Goal: Task Accomplishment & Management: Manage account settings

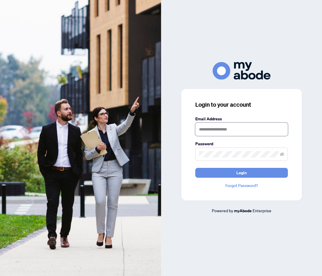
click at [217, 129] on input "text" at bounding box center [242, 129] width 93 height 13
type input "**********"
click at [213, 158] on span at bounding box center [242, 153] width 93 height 13
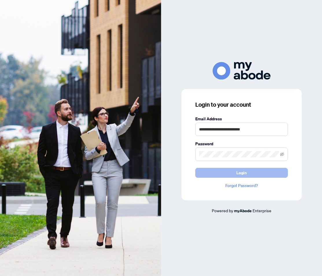
click at [231, 171] on button "Login" at bounding box center [242, 173] width 93 height 10
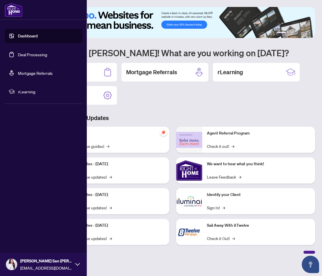
click at [29, 57] on link "Deal Processing" at bounding box center [32, 54] width 29 height 5
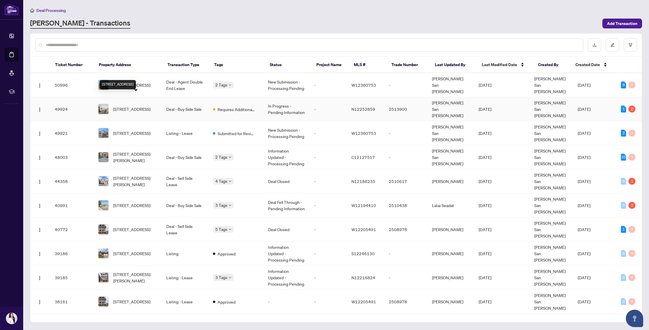
click at [131, 106] on span "339-16 Elgin St, Markham, Ontario L3T 4T4, Canada" at bounding box center [131, 109] width 37 height 6
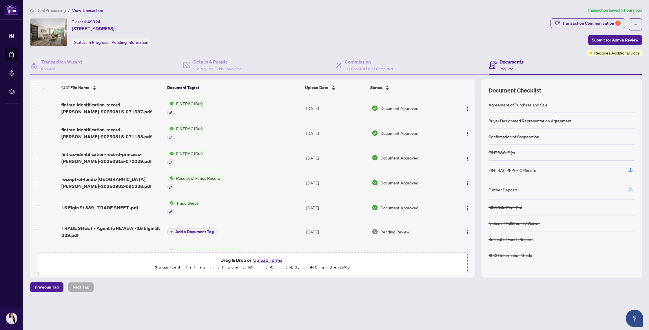
click at [322, 188] on icon "button" at bounding box center [630, 189] width 5 height 5
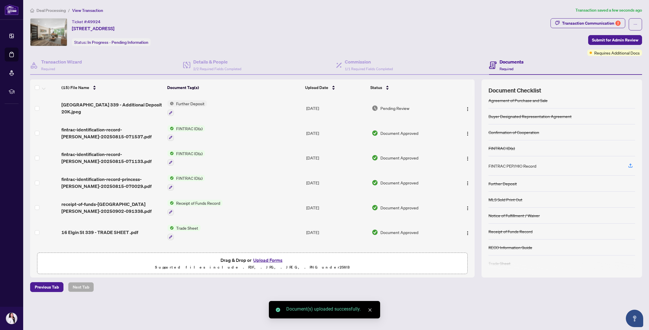
scroll to position [7, 0]
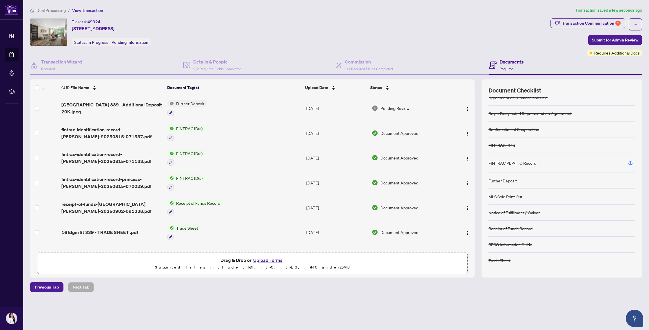
click at [272, 260] on button "Upload Forms" at bounding box center [267, 260] width 33 height 8
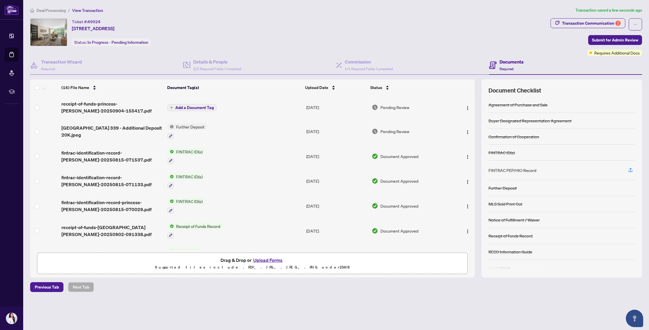
click at [322, 17] on div "Deal Processing / View Transaction Transaction saved a few seconds ago Ticket #…" at bounding box center [336, 149] width 616 height 285
click at [322, 25] on div "Transaction Communication 2" at bounding box center [591, 23] width 59 height 9
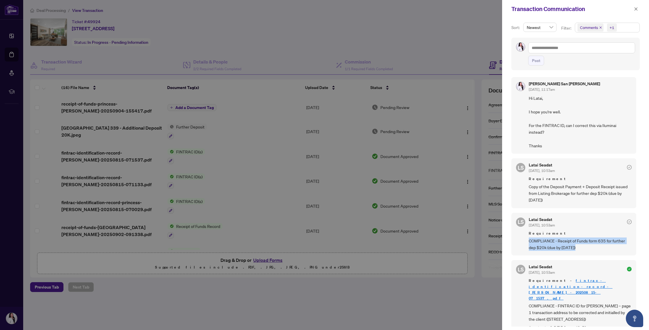
drag, startPoint x: 529, startPoint y: 241, endPoint x: 618, endPoint y: 249, distance: 88.7
click at [322, 249] on span "COMPLIANCE - Receipt of Funds form 635 for further dep $20k (due by Sept 5)" at bounding box center [580, 244] width 103 height 14
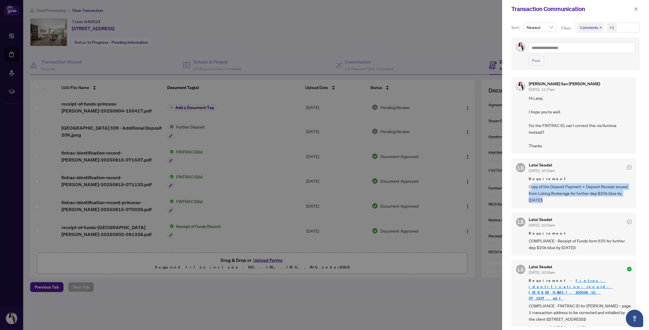
drag, startPoint x: 530, startPoint y: 186, endPoint x: 631, endPoint y: 204, distance: 102.8
click at [322, 204] on div "LS Latai Seadat Sep/02/2025, 10:53am Requirement Copy of the Deposit Payment + …" at bounding box center [573, 183] width 125 height 50
click at [322, 203] on div "LS Latai Seadat Sep/02/2025, 10:53am Requirement Copy of the Deposit Payment + …" at bounding box center [573, 183] width 125 height 50
click at [145, 125] on div at bounding box center [324, 165] width 649 height 330
click at [152, 134] on div at bounding box center [324, 165] width 649 height 330
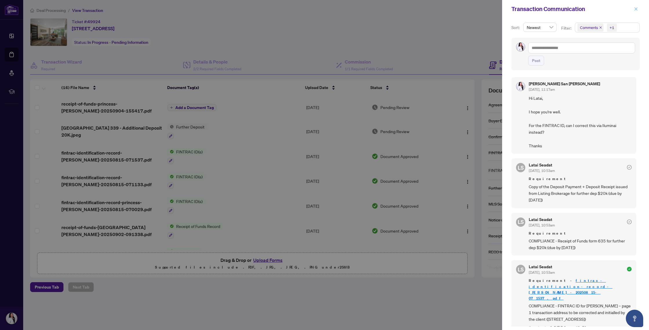
click at [322, 9] on button "button" at bounding box center [636, 9] width 8 height 7
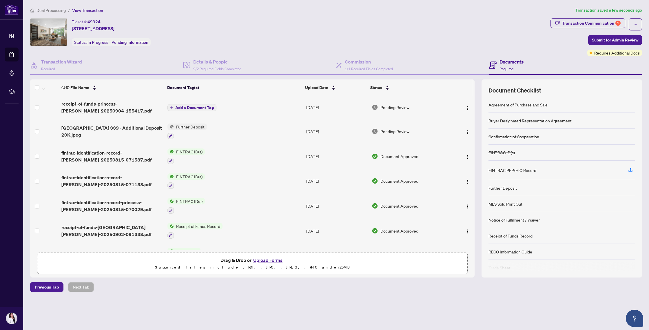
click at [182, 107] on span "Add a Document Tag" at bounding box center [194, 107] width 39 height 4
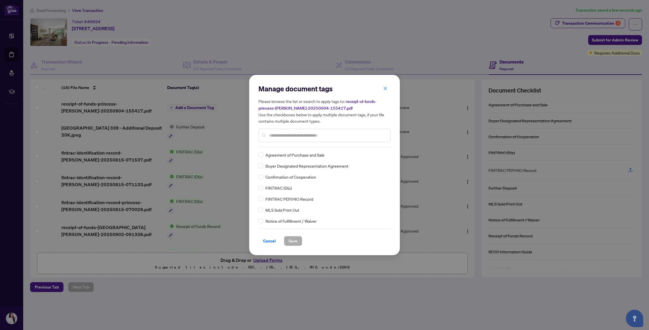
click at [294, 134] on input "text" at bounding box center [327, 135] width 116 height 6
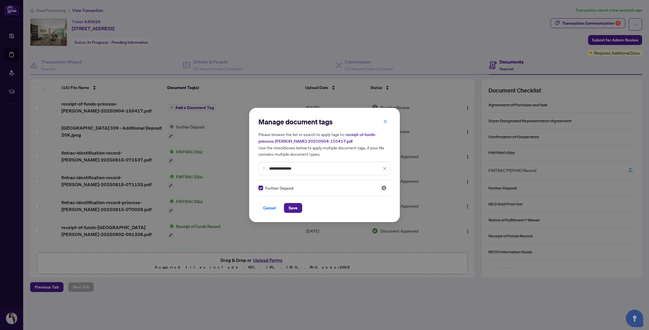
click at [315, 170] on input "**********" at bounding box center [325, 168] width 112 height 6
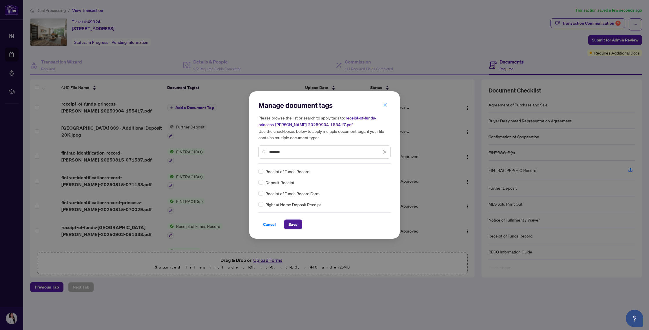
type input "*******"
click at [290, 221] on span "Save" at bounding box center [293, 224] width 9 height 9
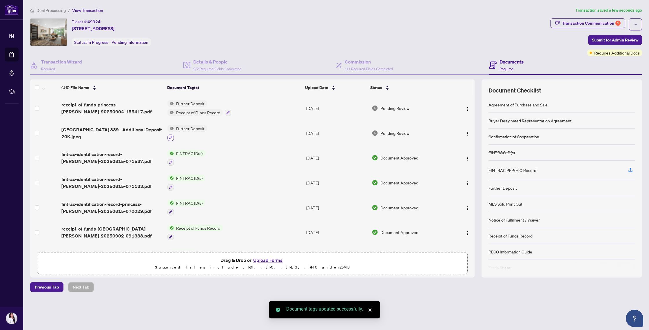
click at [172, 137] on button "button" at bounding box center [170, 137] width 6 height 6
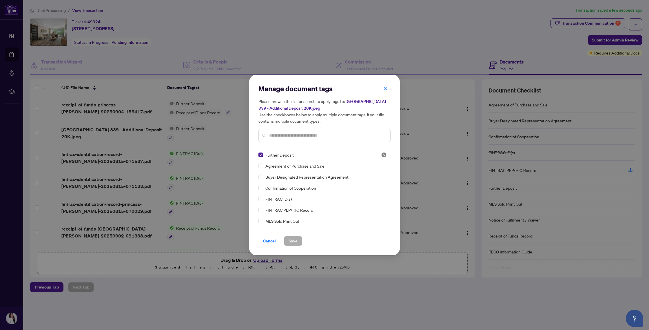
click at [309, 144] on div "Manage document tags Please browse the list or search to apply tags to: 16 Elgi…" at bounding box center [324, 115] width 132 height 63
click at [305, 134] on input "text" at bounding box center [327, 135] width 116 height 6
type input "*******"
click at [289, 239] on span "Save" at bounding box center [293, 240] width 9 height 9
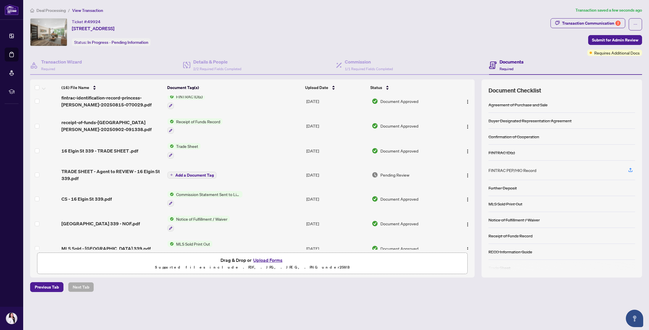
scroll to position [0, 0]
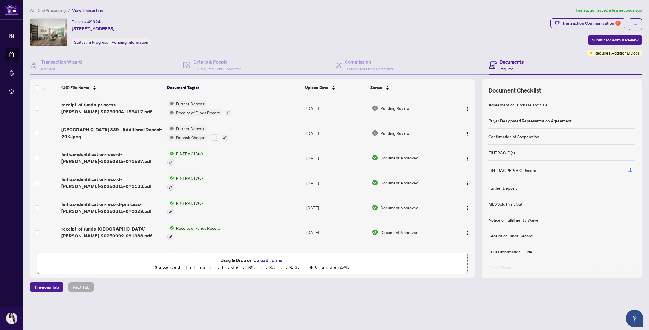
click at [212, 136] on div "+ 1" at bounding box center [214, 137] width 9 height 6
click at [215, 136] on div "+ 1" at bounding box center [214, 137] width 9 height 6
click at [204, 97] on td "Further Deposit Receipt of Funds Record" at bounding box center [234, 108] width 139 height 25
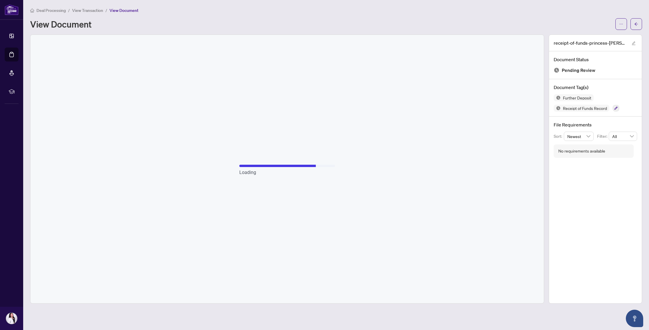
click at [83, 8] on span "View Transaction" at bounding box center [87, 10] width 31 height 5
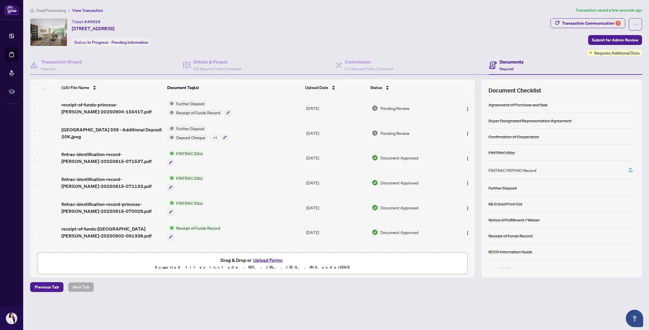
click at [44, 9] on span "Deal Processing" at bounding box center [50, 10] width 29 height 5
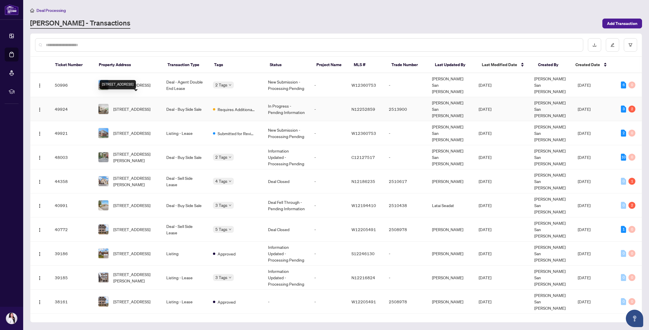
click at [137, 106] on span "339-16 Elgin St, Markham, Ontario L3T 4T4, Canada" at bounding box center [131, 109] width 37 height 6
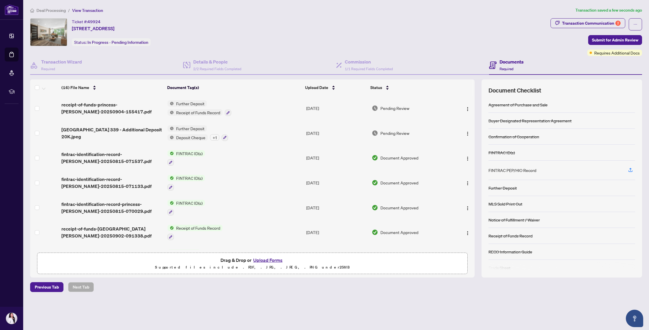
click at [322, 15] on div "Deal Processing / View Transaction Transaction saved a few seconds ago Ticket #…" at bounding box center [336, 149] width 616 height 285
click at [322, 19] on div "Transaction Communication 2" at bounding box center [591, 23] width 59 height 9
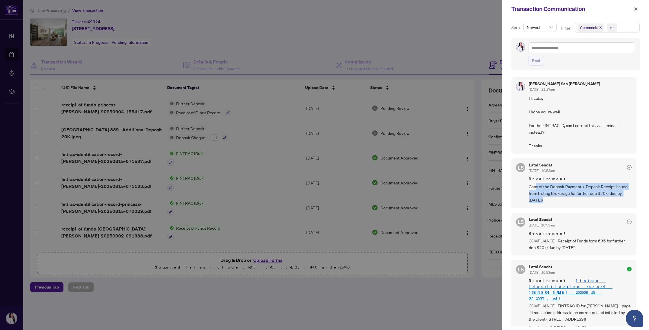
drag, startPoint x: 537, startPoint y: 187, endPoint x: 604, endPoint y: 198, distance: 68.3
click at [322, 198] on span "Copy of the Deposit Payment + Deposit Receipt issued from Listing Brokerage for…" at bounding box center [580, 193] width 103 height 20
click at [284, 275] on div at bounding box center [324, 165] width 649 height 330
click at [322, 8] on icon "close" at bounding box center [635, 8] width 3 height 3
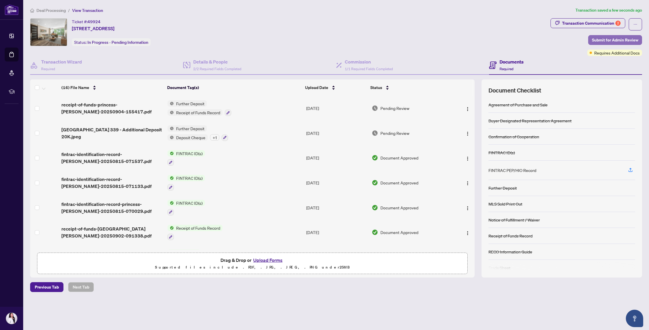
click at [322, 38] on span "Submit for Admin Review" at bounding box center [615, 39] width 46 height 9
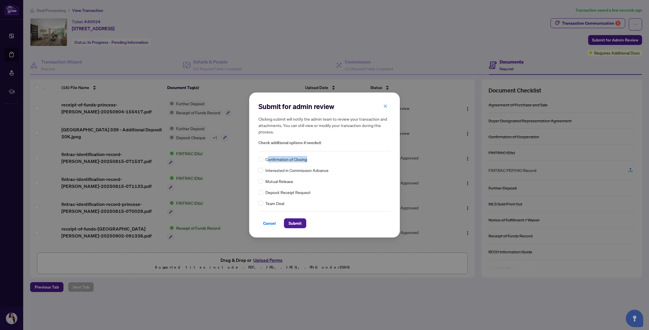
drag, startPoint x: 268, startPoint y: 160, endPoint x: 323, endPoint y: 160, distance: 54.5
click at [322, 160] on div "Confirmation of Closing" at bounding box center [324, 159] width 132 height 6
click at [305, 171] on span "Interested in Commission Advance" at bounding box center [296, 170] width 63 height 6
click at [297, 224] on span "Submit" at bounding box center [295, 222] width 13 height 9
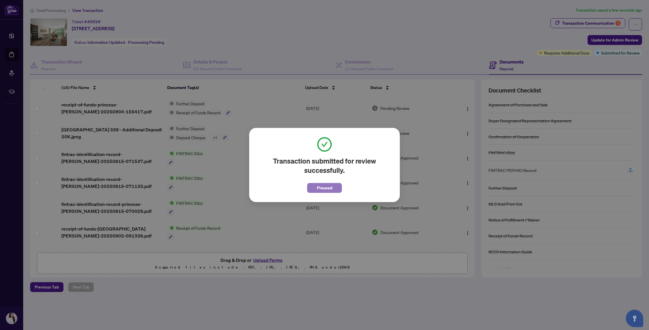
click at [322, 183] on button "Proceed" at bounding box center [324, 188] width 35 height 10
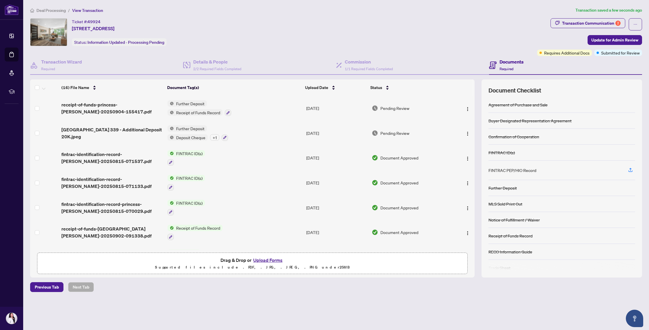
click at [45, 8] on span "Deal Processing" at bounding box center [50, 10] width 29 height 5
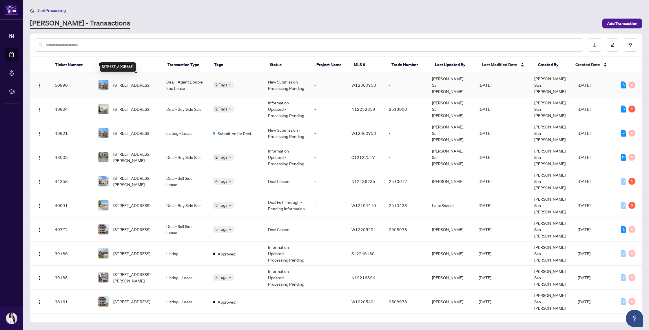
click at [136, 82] on span "322-3100 Keele St, Toronto, Ontario M3M 0E1, Canada" at bounding box center [131, 85] width 37 height 6
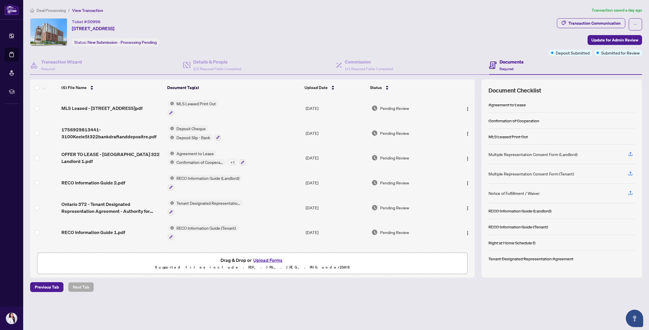
click at [48, 8] on span "Deal Processing" at bounding box center [50, 10] width 29 height 5
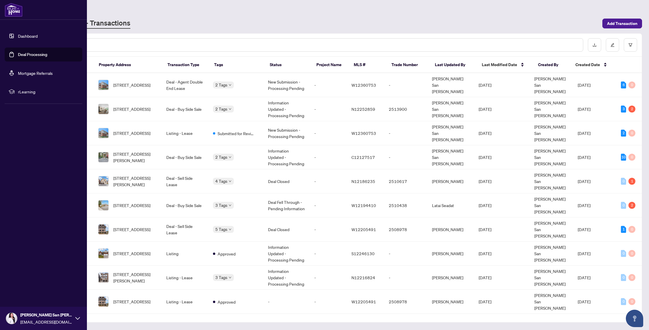
click at [38, 33] on link "Dashboard" at bounding box center [28, 35] width 20 height 5
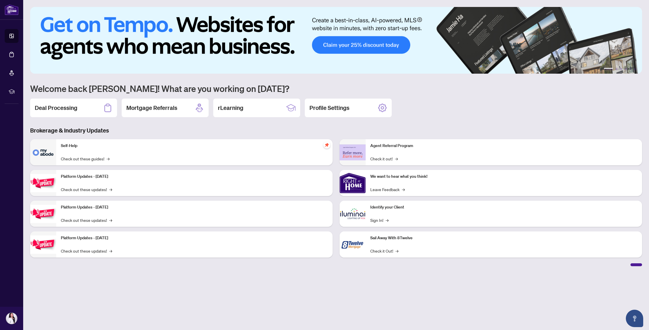
click at [85, 148] on p "Self-Help" at bounding box center [194, 146] width 267 height 6
click at [77, 105] on h2 "Deal Processing" at bounding box center [56, 108] width 43 height 8
